Goal: Task Accomplishment & Management: Complete application form

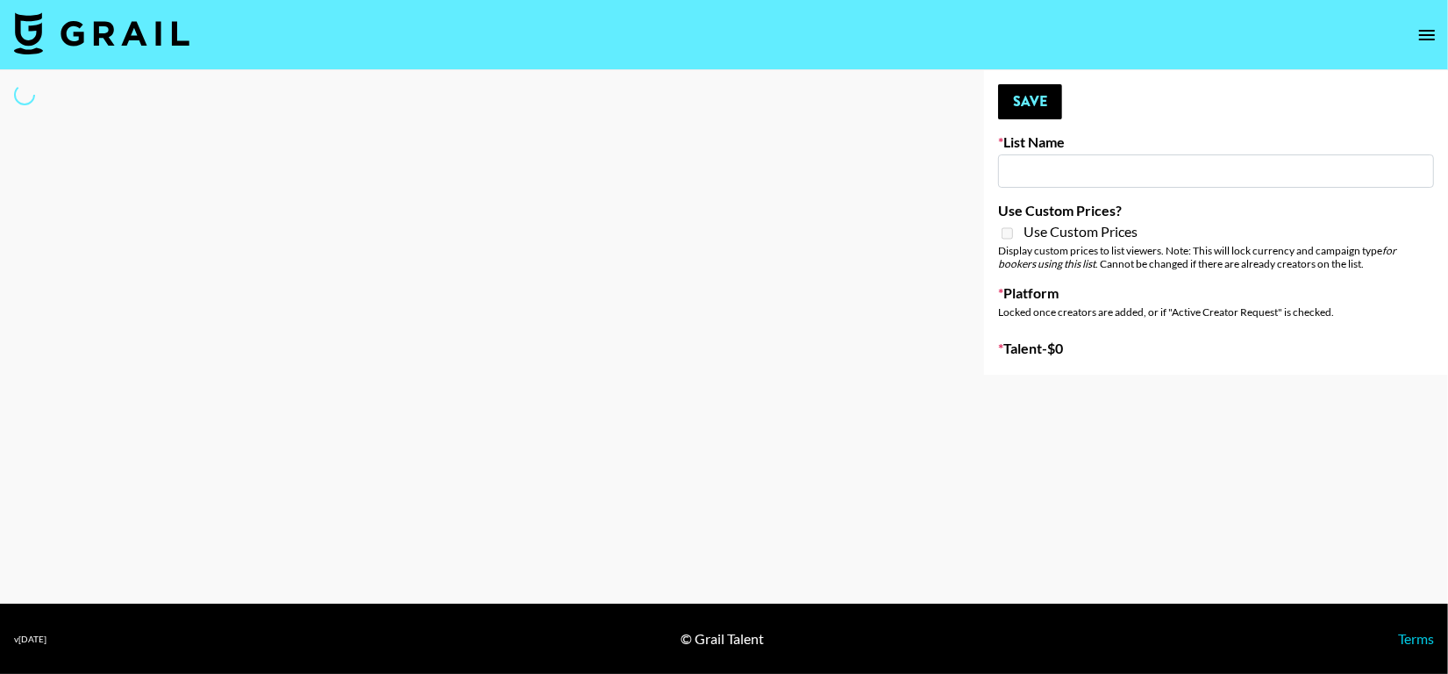
type input "Deebaby Song Promo"
select select "Song"
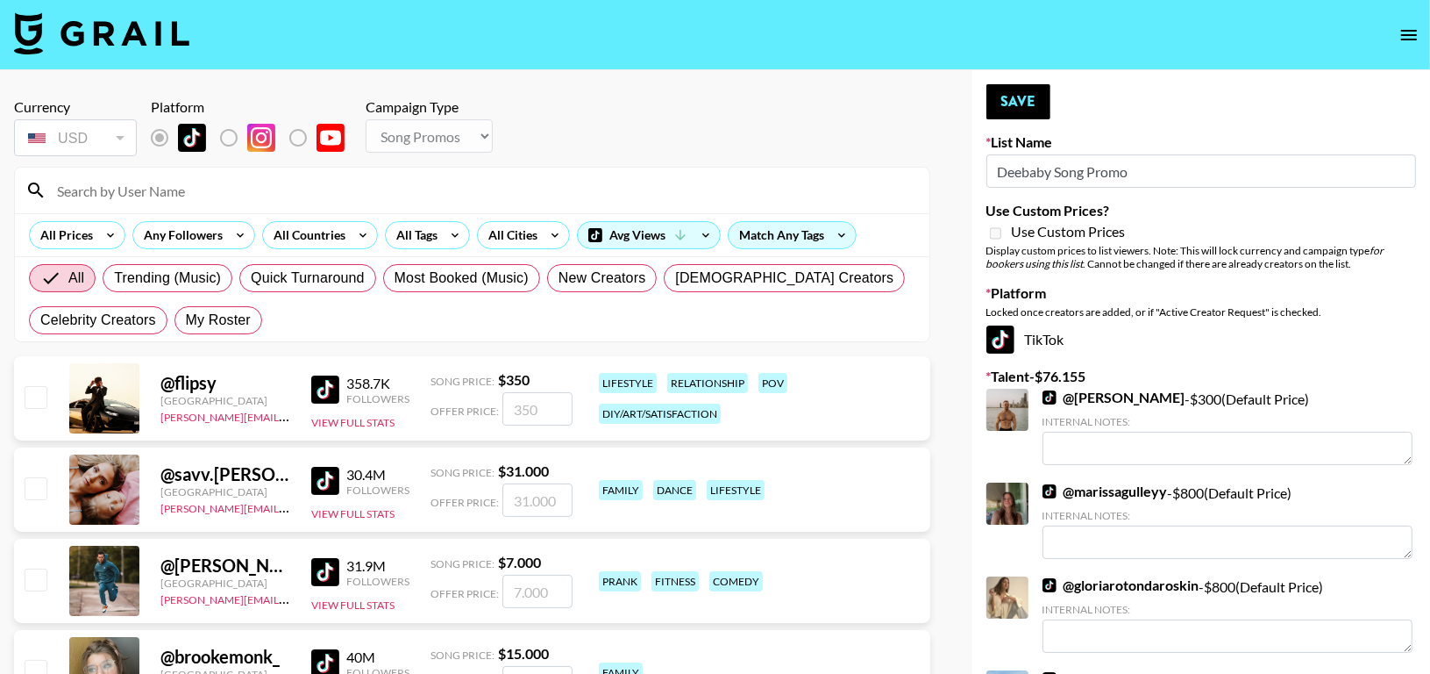
click at [270, 193] on input at bounding box center [482, 190] width 873 height 28
type input "swift"
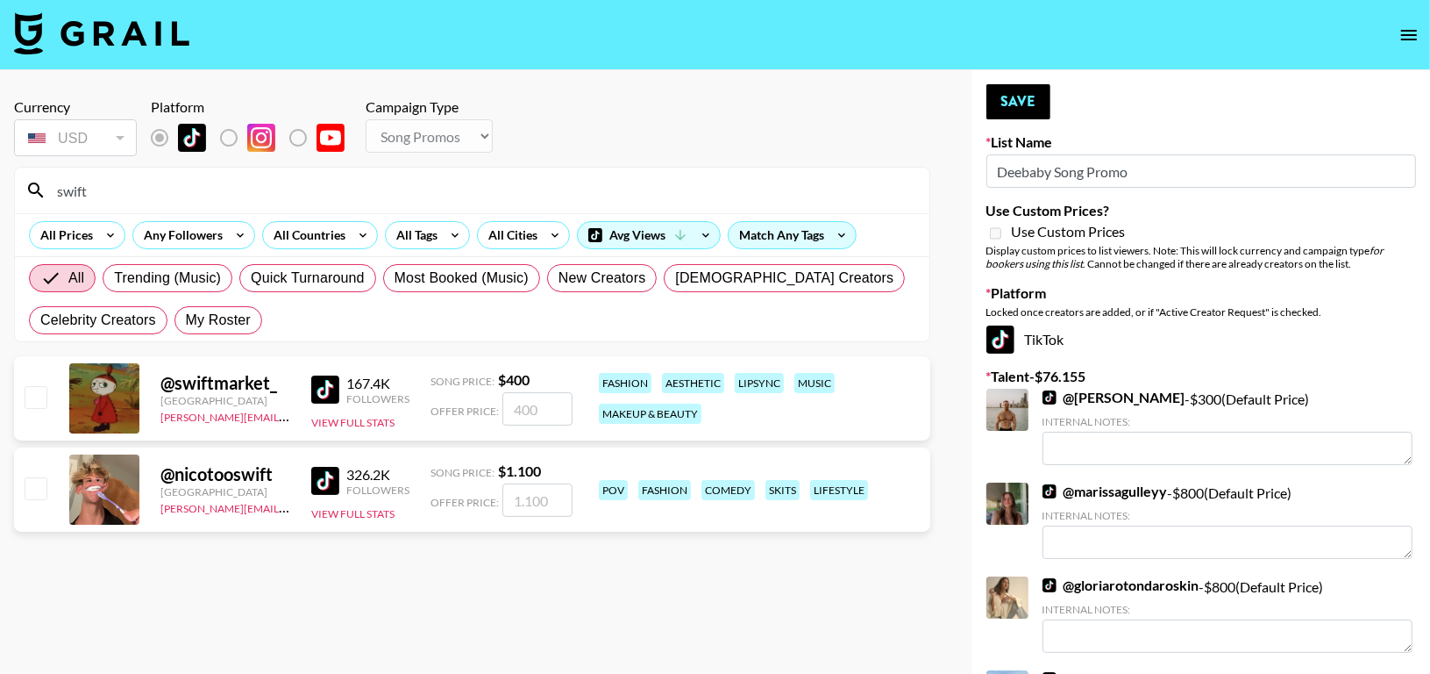
click at [25, 399] on input "checkbox" at bounding box center [35, 396] width 21 height 21
checkbox input "true"
type input "400"
click at [995, 97] on button "Save" at bounding box center [1019, 101] width 64 height 35
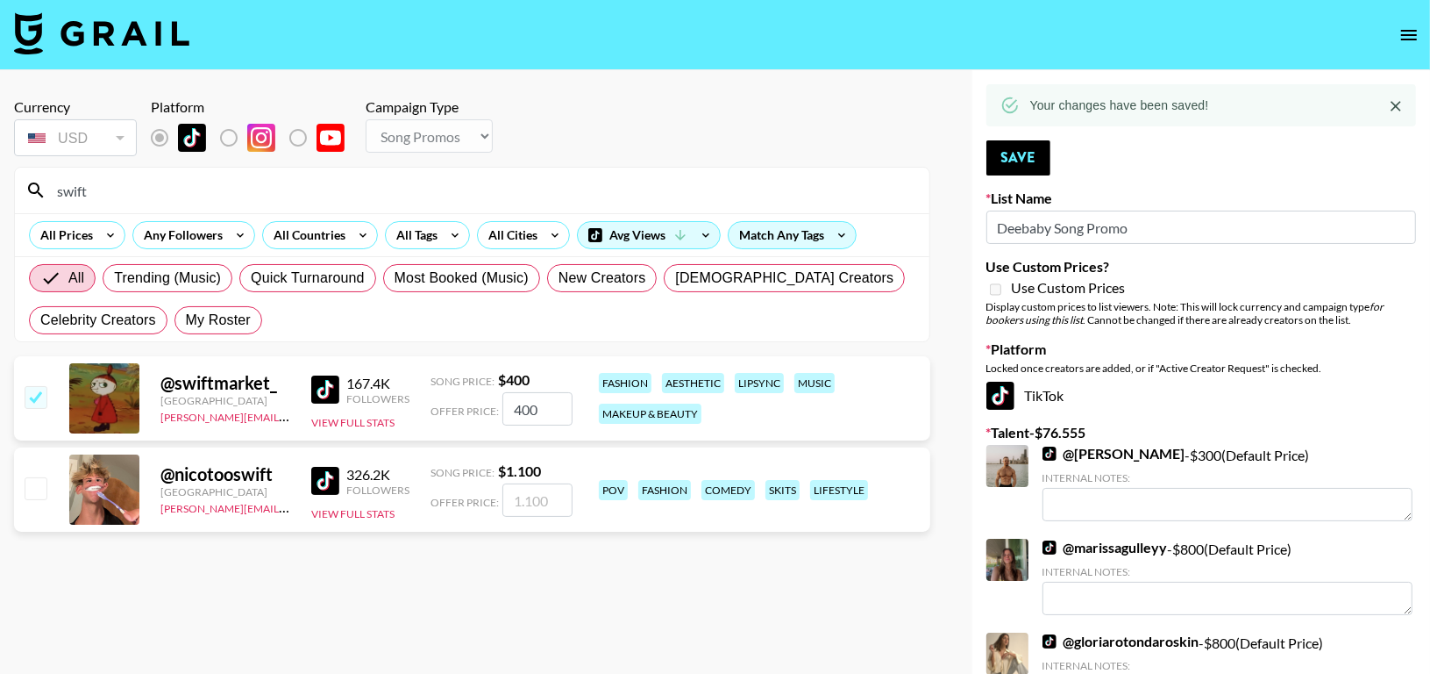
click at [323, 184] on input "swift" at bounding box center [482, 190] width 873 height 28
type input "s"
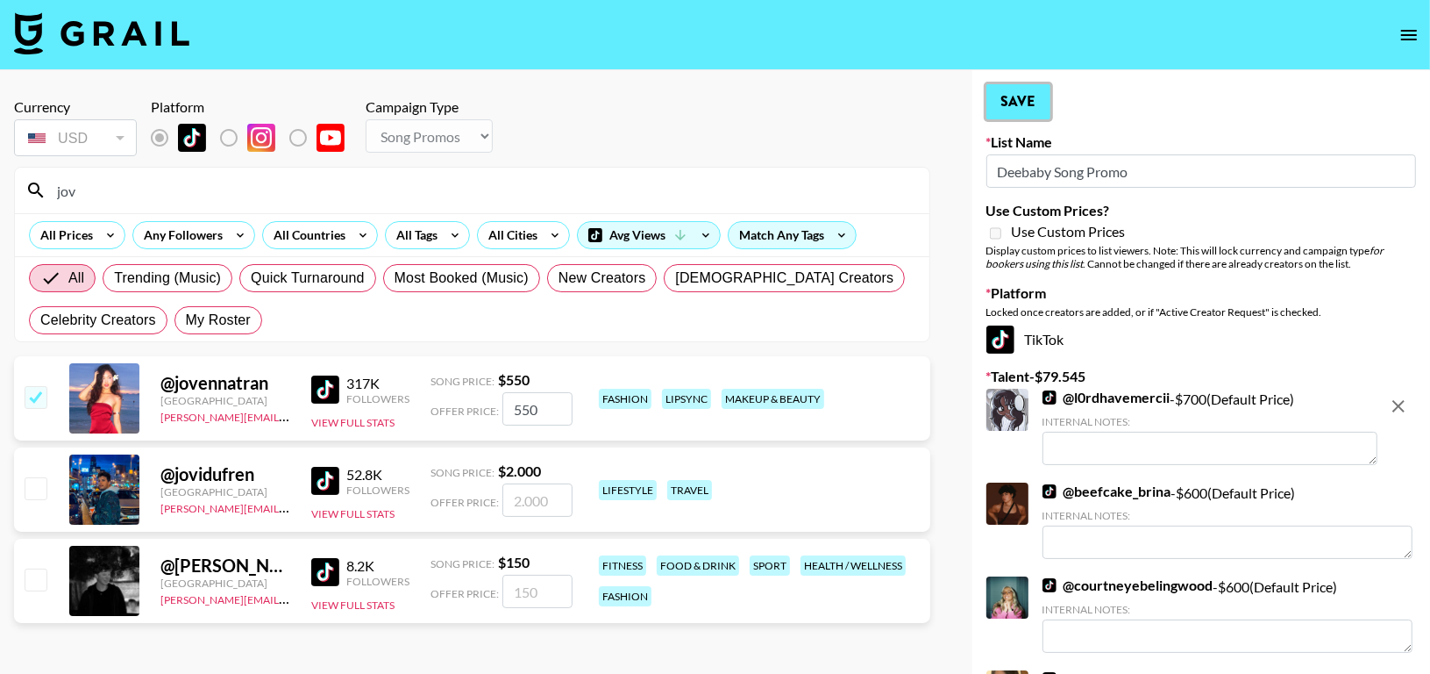
drag, startPoint x: 1031, startPoint y: 83, endPoint x: 1022, endPoint y: 107, distance: 25.3
click at [1022, 107] on button "Save" at bounding box center [1019, 101] width 64 height 35
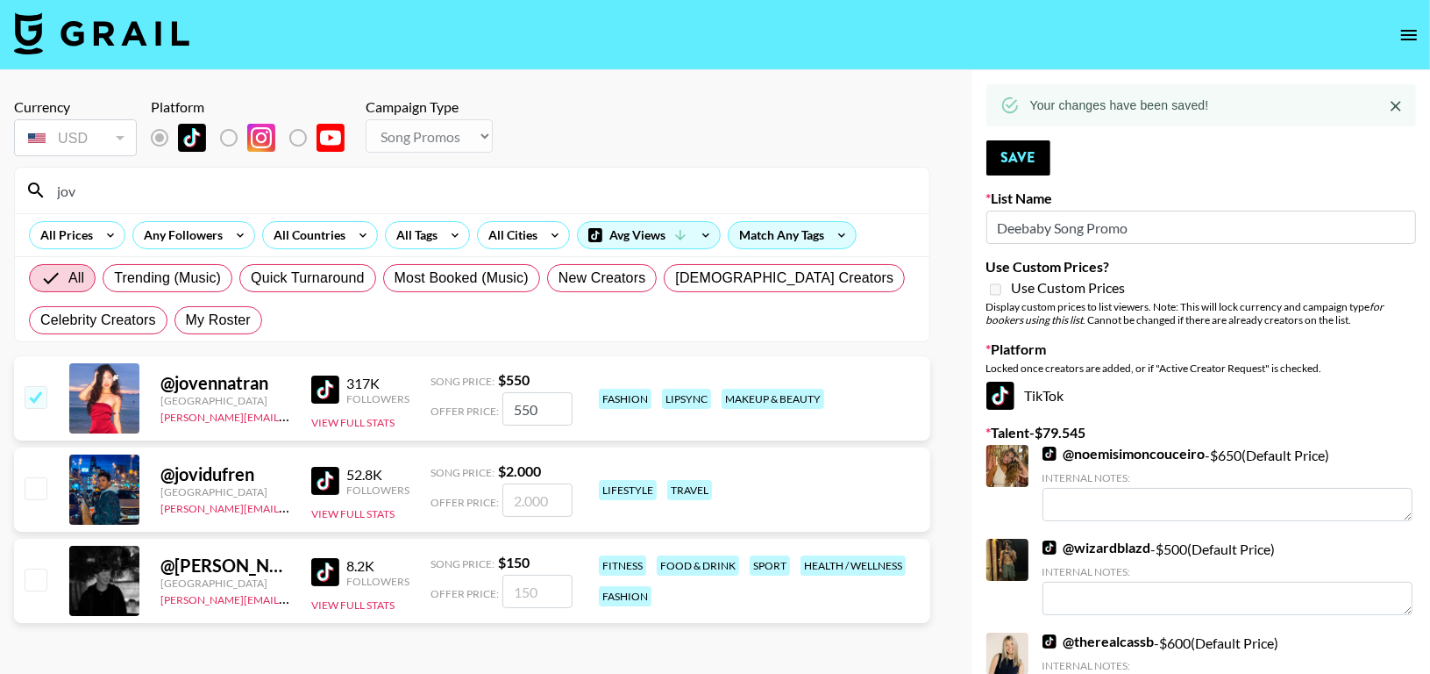
click at [355, 176] on input "jov" at bounding box center [482, 190] width 873 height 28
type input "j"
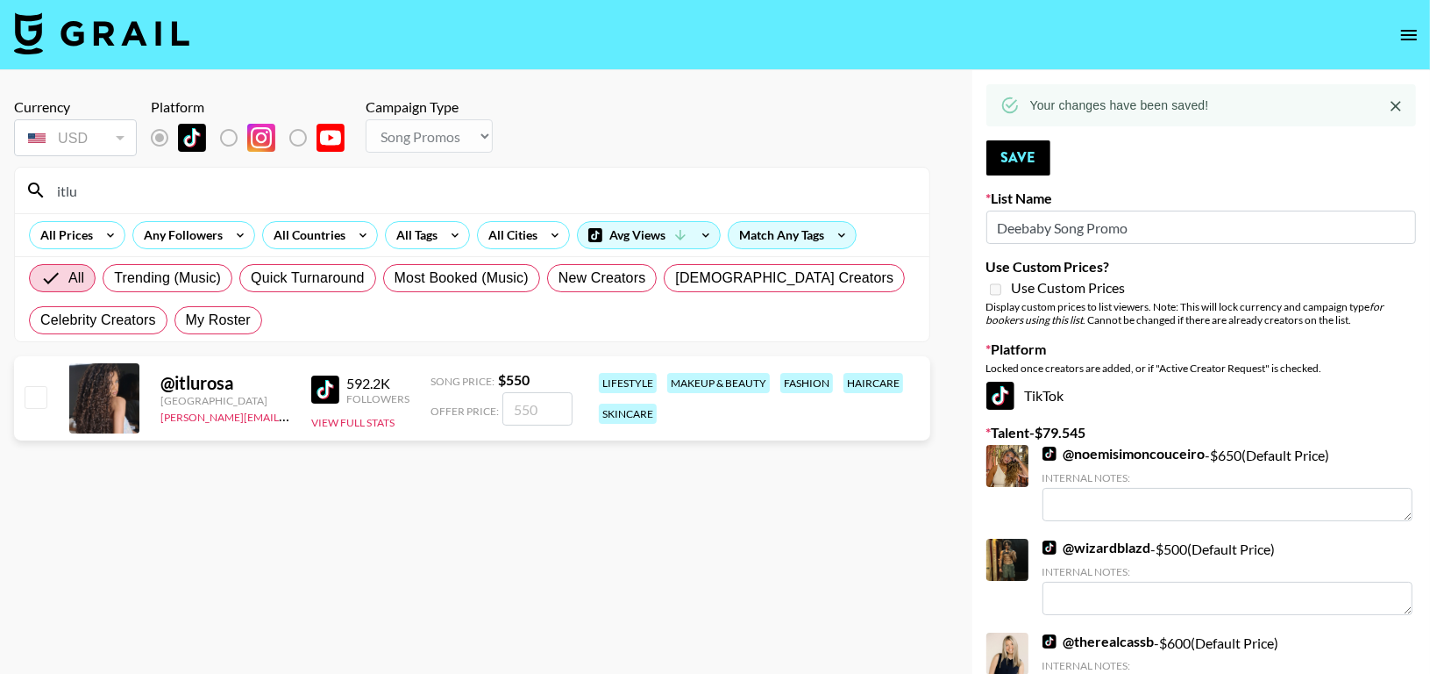
type input "itlu"
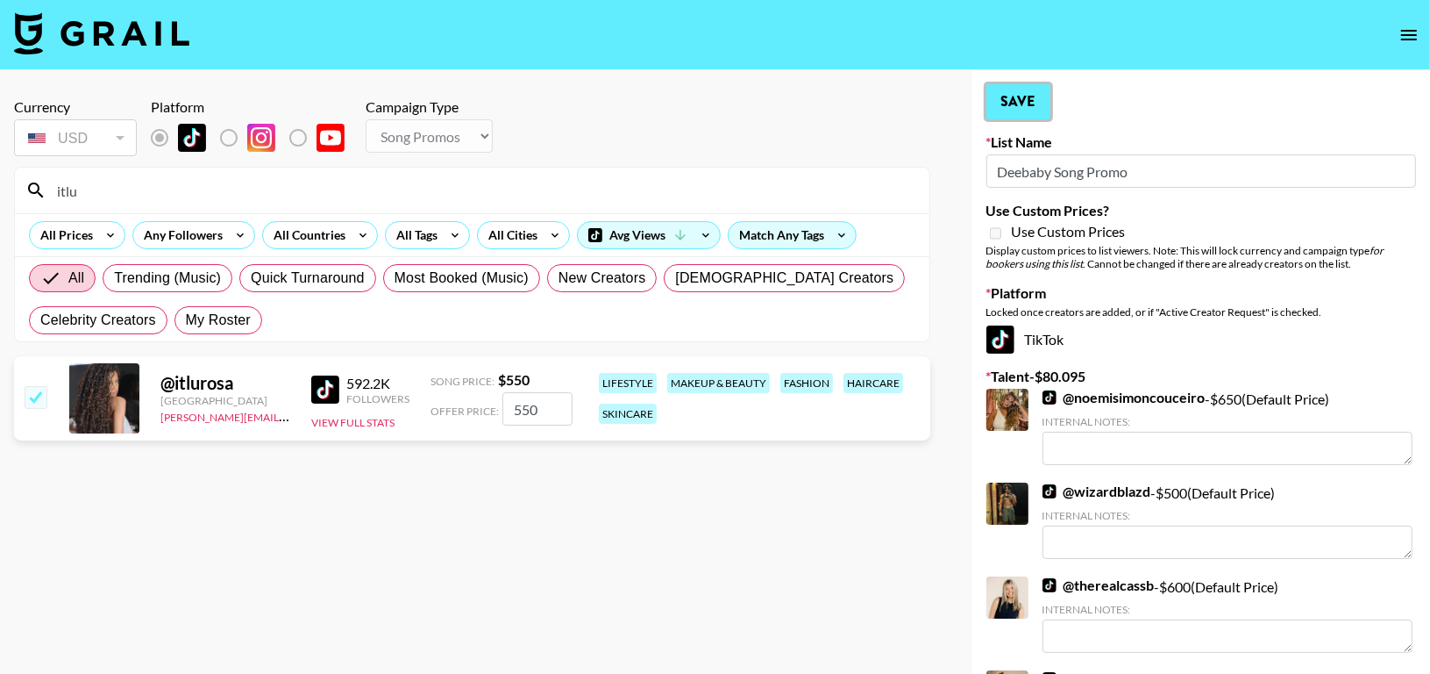
click at [1016, 97] on button "Save" at bounding box center [1019, 101] width 64 height 35
